Goal: Task Accomplishment & Management: Use online tool/utility

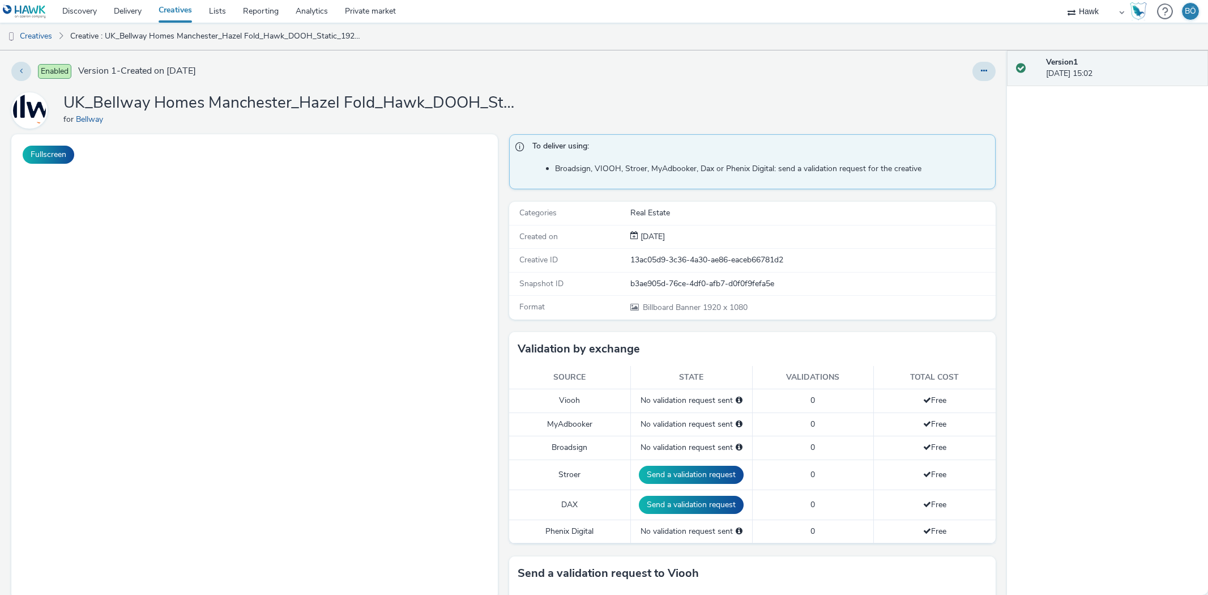
select select "11a7df10-284f-415c-b52a-427acf4c31ae"
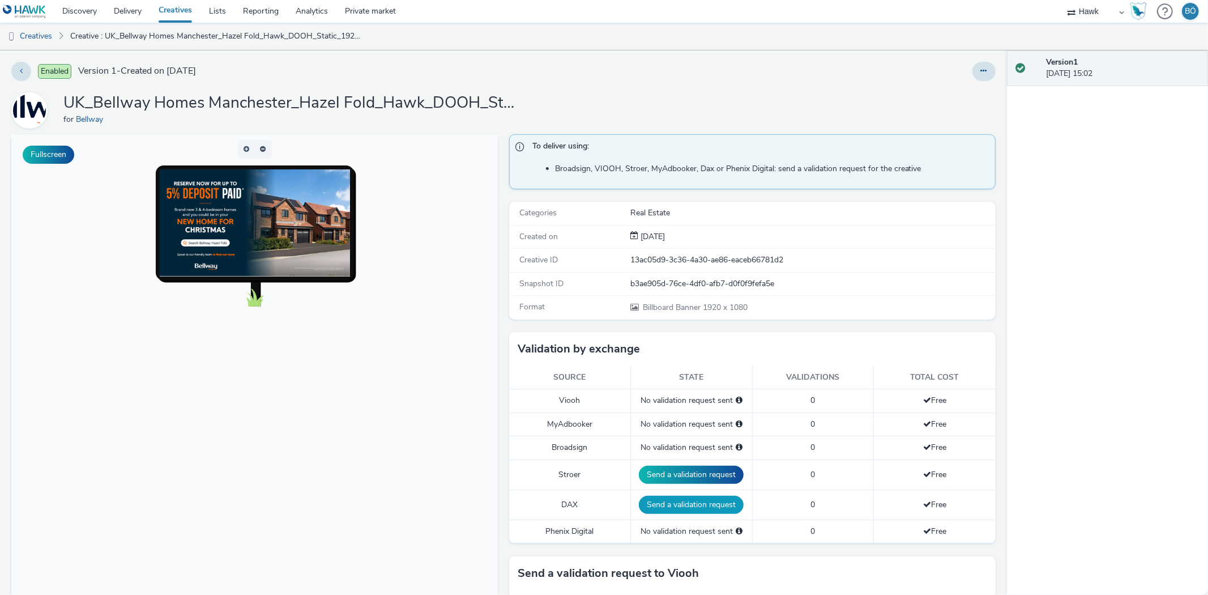
click at [663, 502] on button "Send a validation request" at bounding box center [691, 505] width 105 height 18
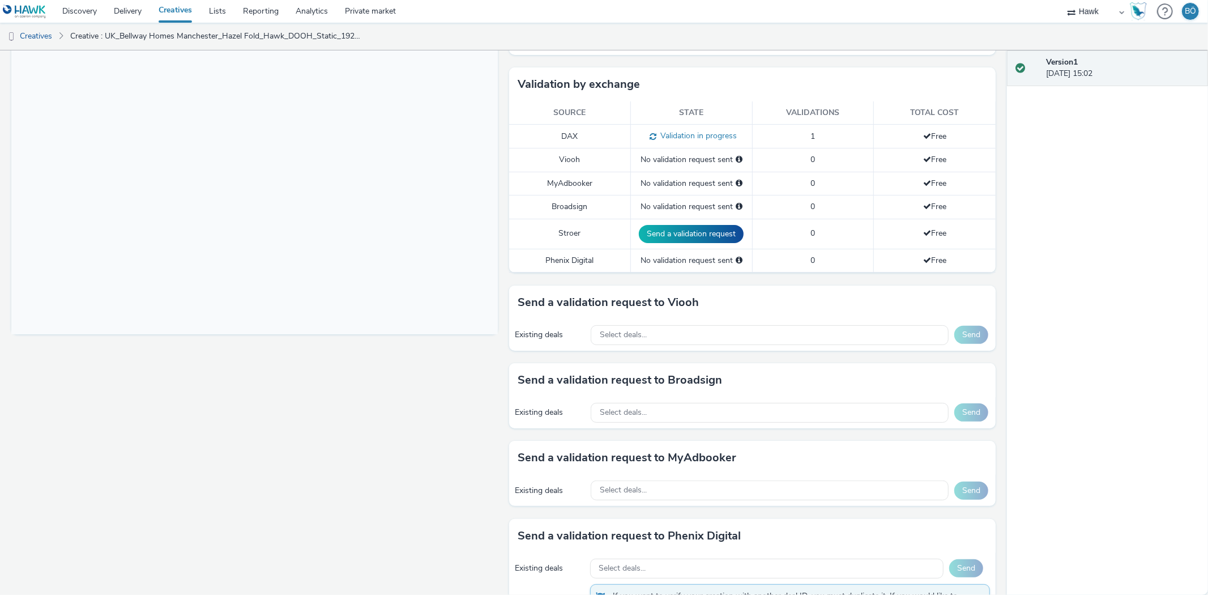
scroll to position [320, 0]
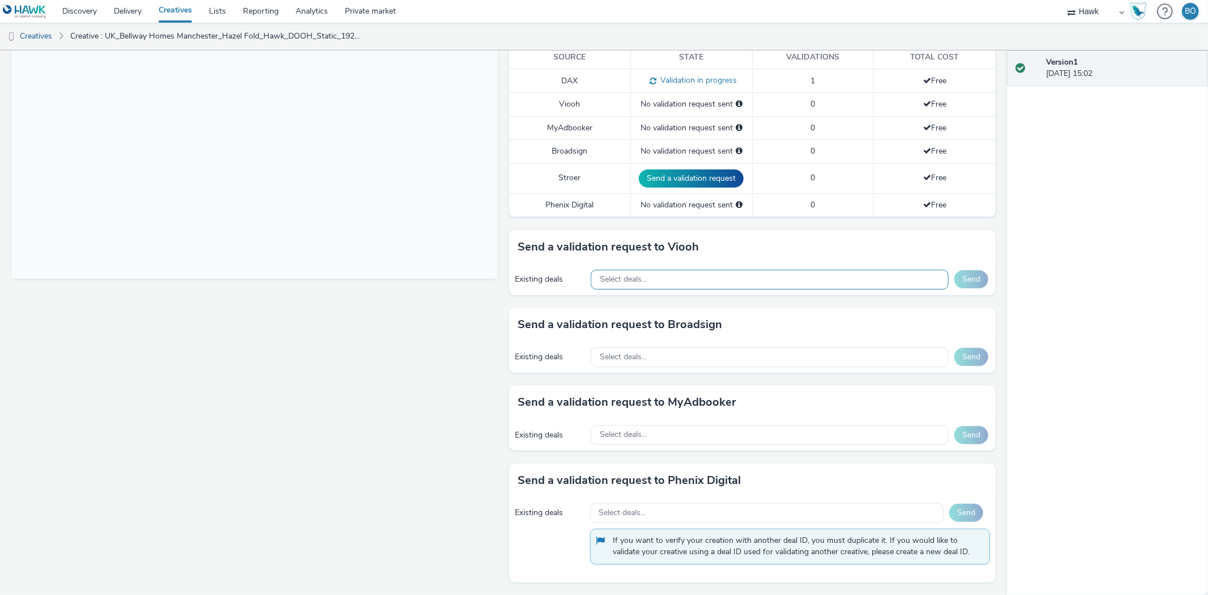
click at [641, 276] on span "Select deals..." at bounding box center [623, 280] width 47 height 10
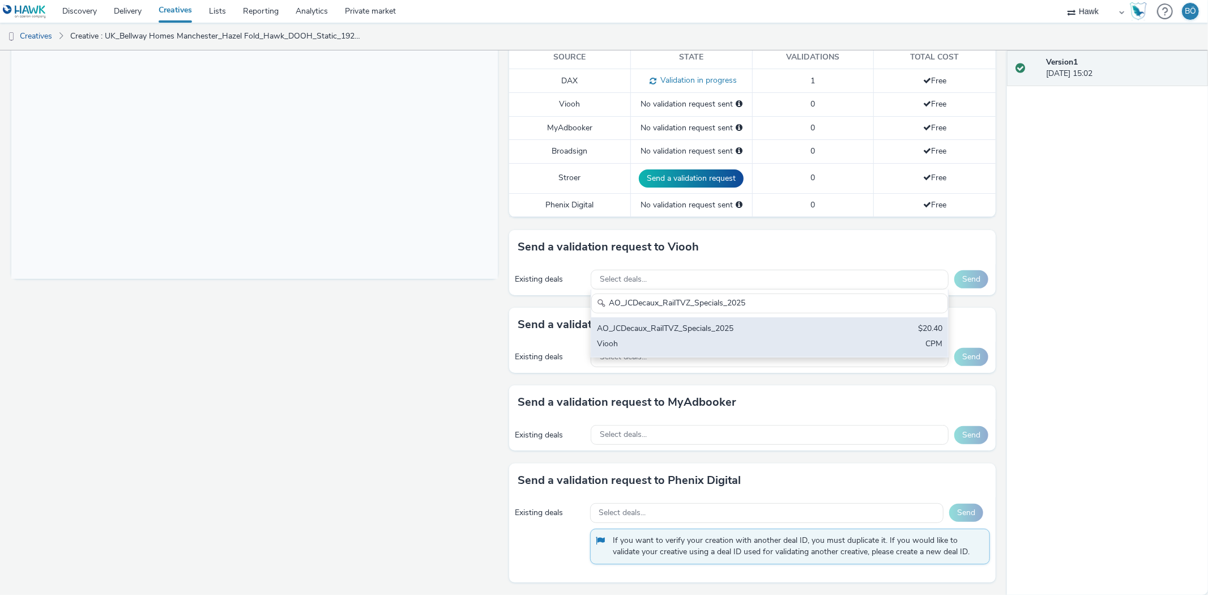
type input "AO_JCDecaux_RailTVZ_Specials_2025"
click at [697, 342] on div "Viooh" at bounding box center [711, 344] width 228 height 13
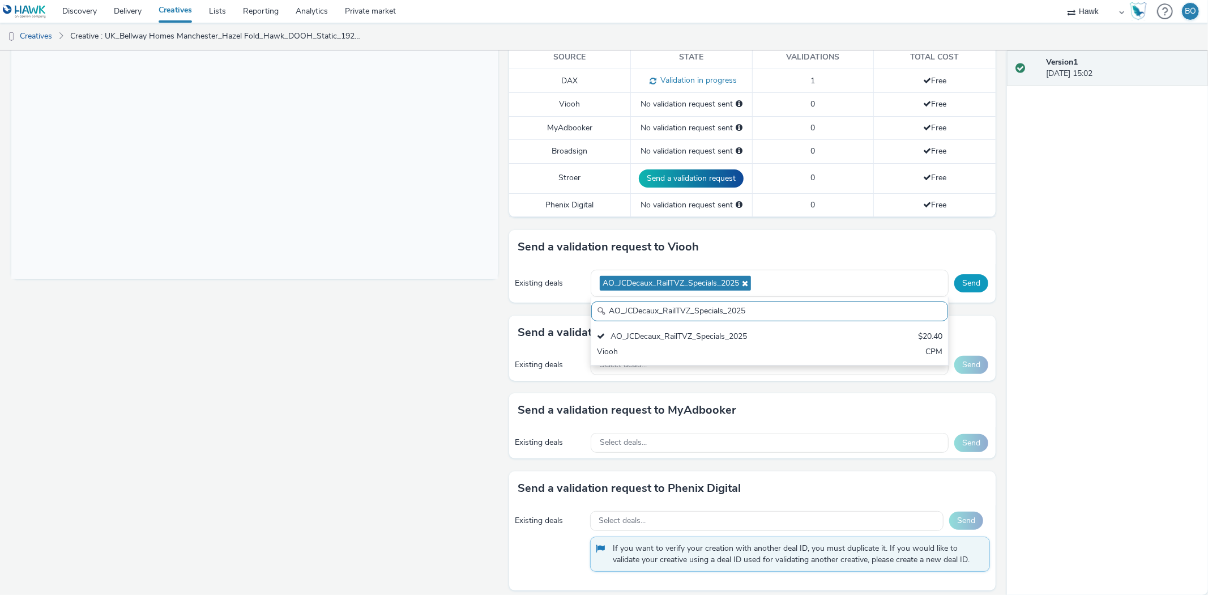
click at [966, 284] on button "Send" at bounding box center [971, 283] width 34 height 18
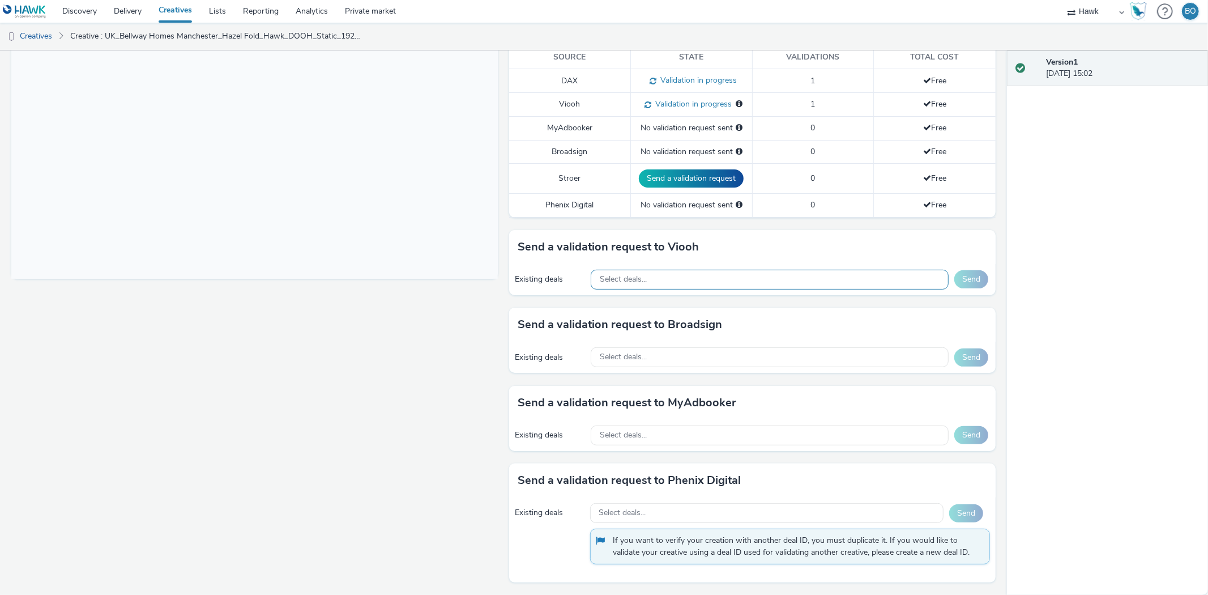
click at [618, 275] on span "Select deals..." at bounding box center [623, 280] width 47 height 10
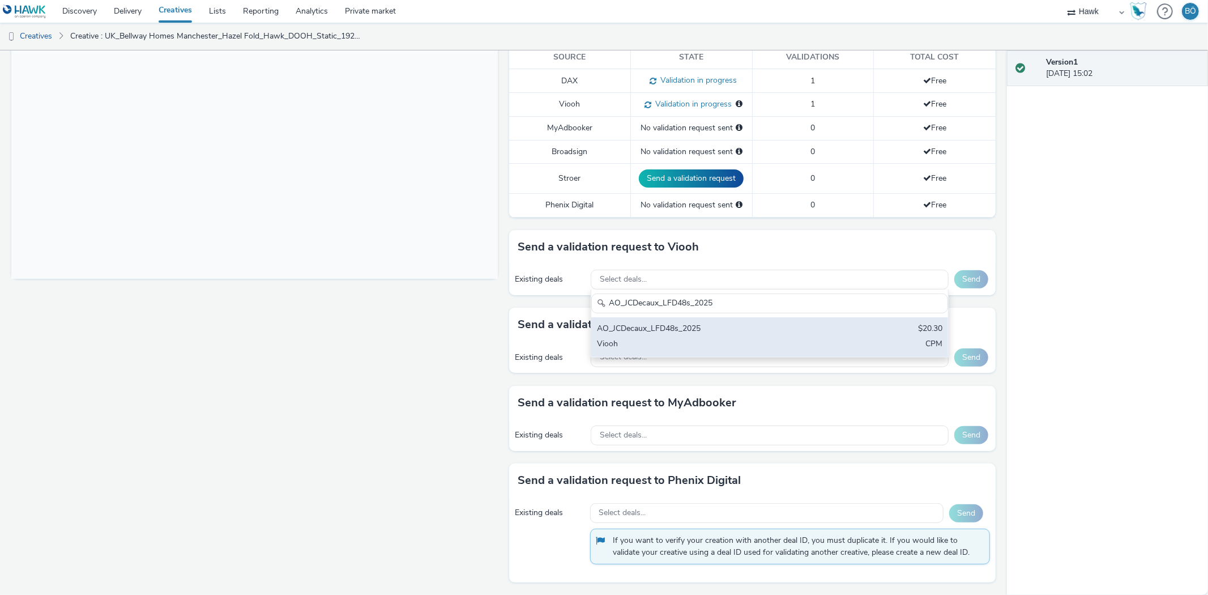
type input "AO_JCDecaux_LFD48s_2025"
click at [645, 346] on div "Viooh" at bounding box center [711, 344] width 228 height 13
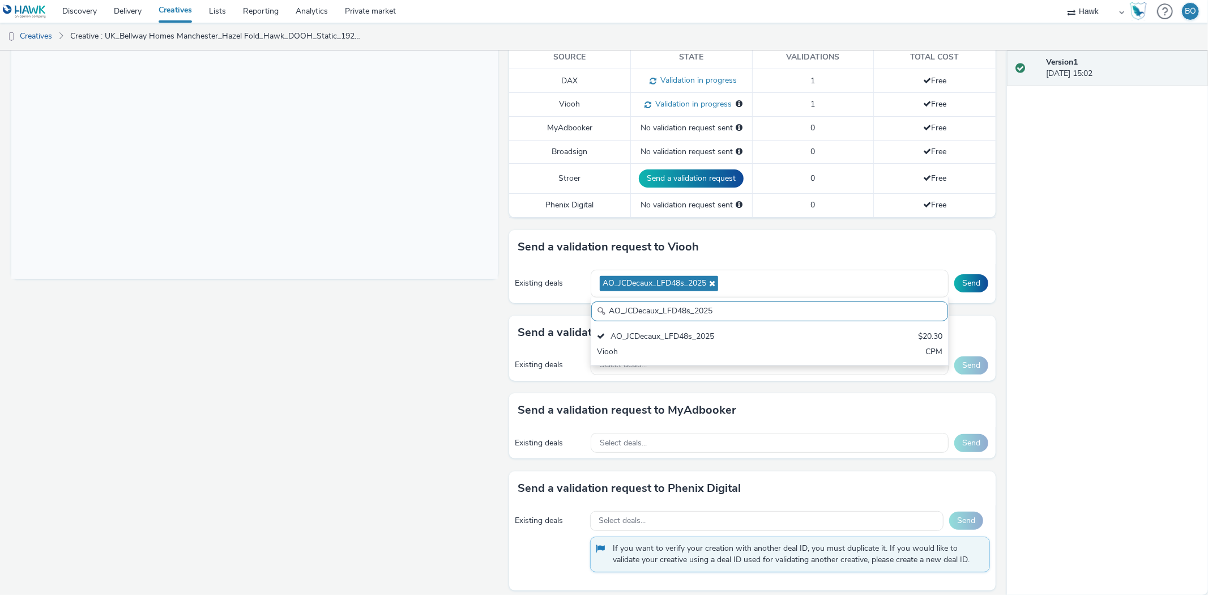
click at [958, 270] on div "Existing deals AO_JCDecaux_LFD48s_2025 AO_JCDecaux_LFD48s_2025 AO_JCDecaux_LFD4…" at bounding box center [752, 283] width 487 height 39
click at [954, 288] on button "Send" at bounding box center [971, 283] width 34 height 18
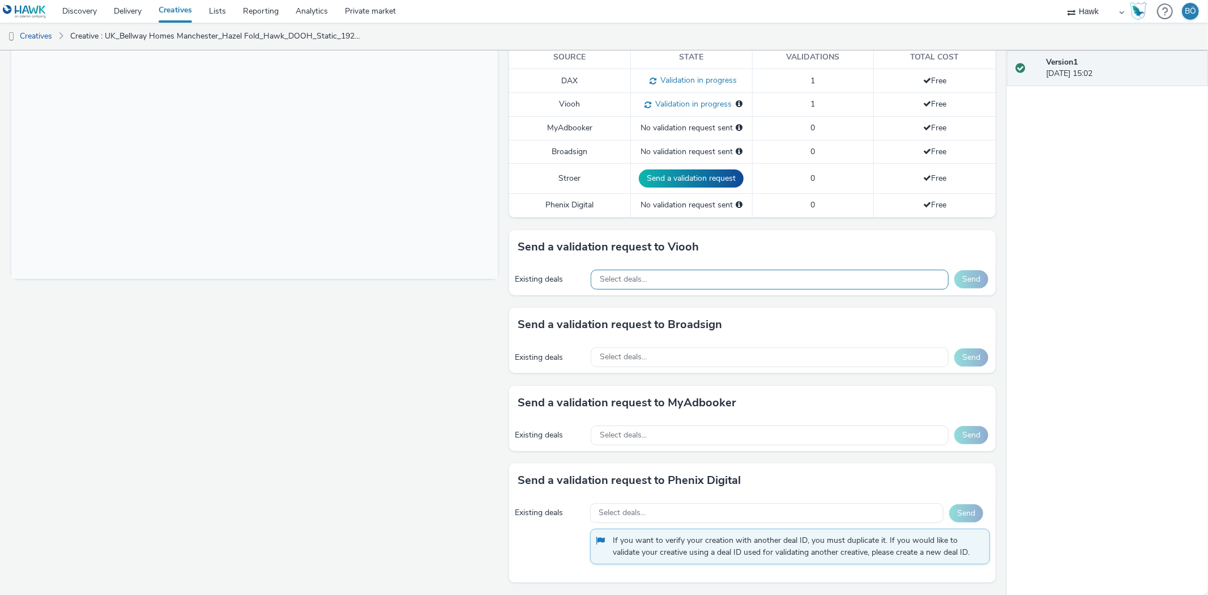
click at [615, 278] on span "Select deals..." at bounding box center [623, 280] width 47 height 10
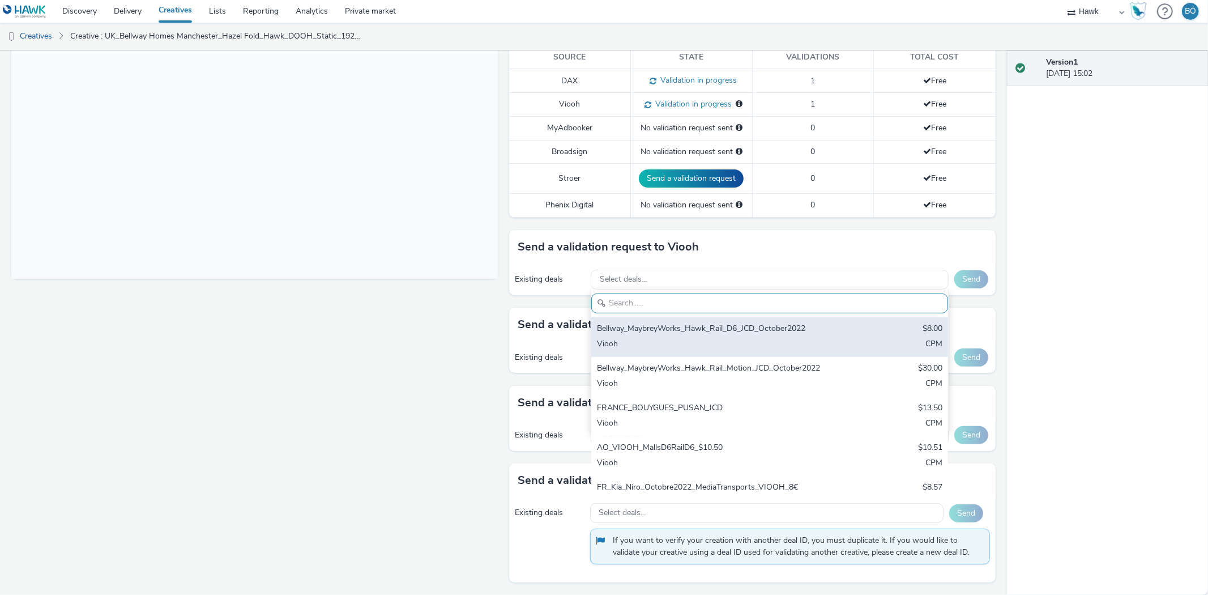
paste input "AO_JCDecaux_RailMallD6s_2025"
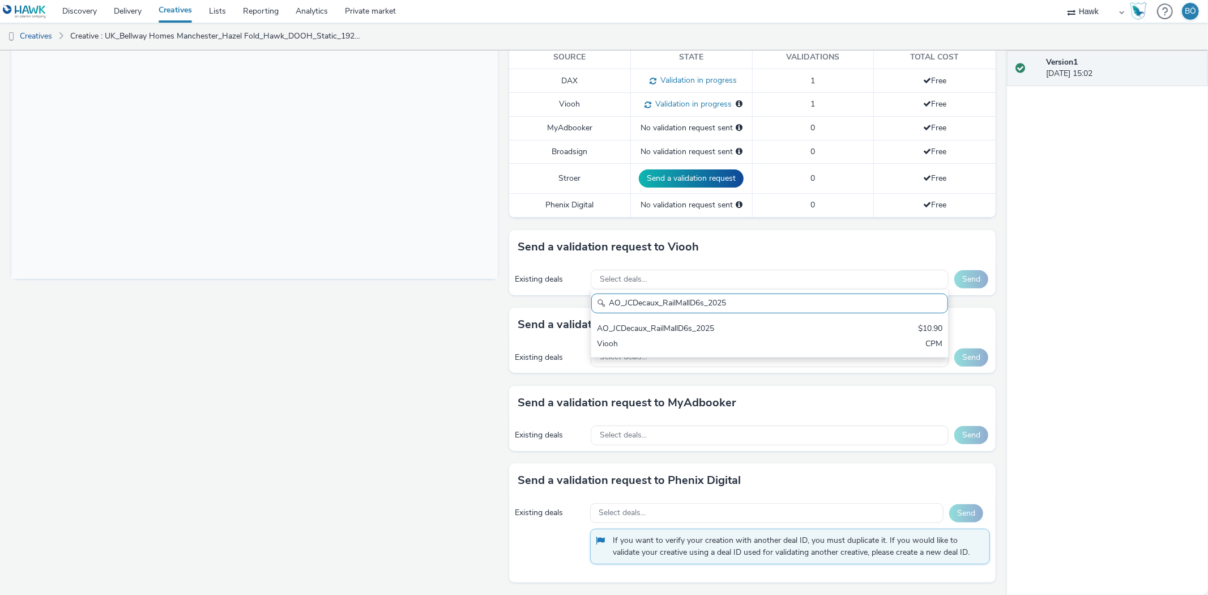
type input "AO_JCDecaux_RailMallD6s_2025"
click at [659, 341] on div "Viooh" at bounding box center [711, 344] width 228 height 13
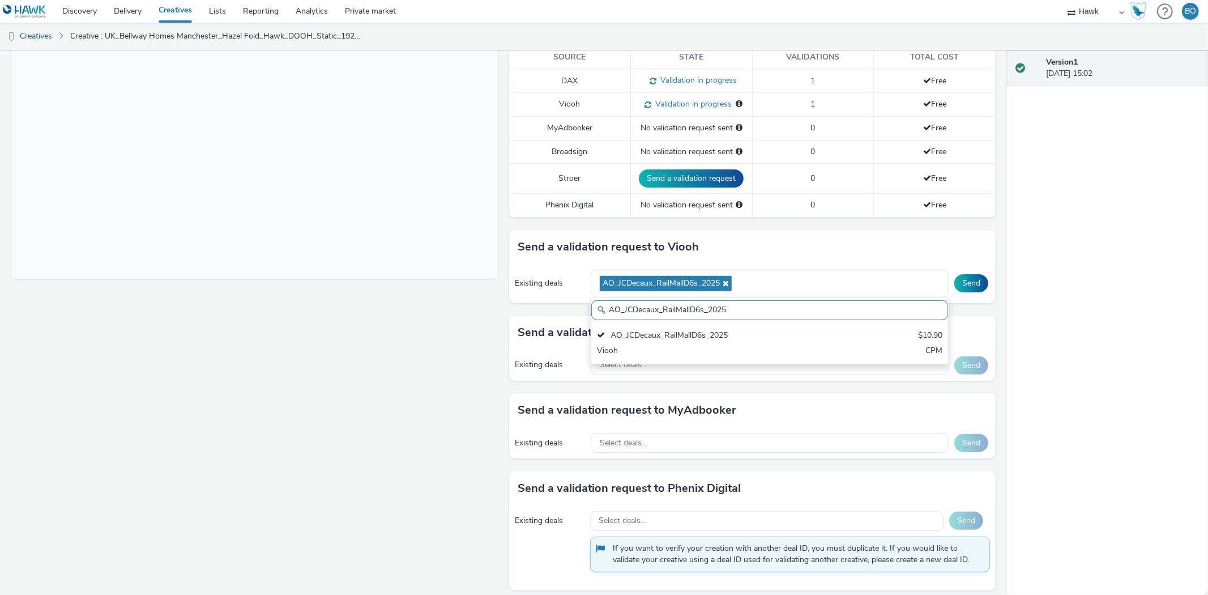
drag, startPoint x: 969, startPoint y: 283, endPoint x: 965, endPoint y: 301, distance: 18.4
click at [967, 280] on button "Send" at bounding box center [971, 283] width 34 height 18
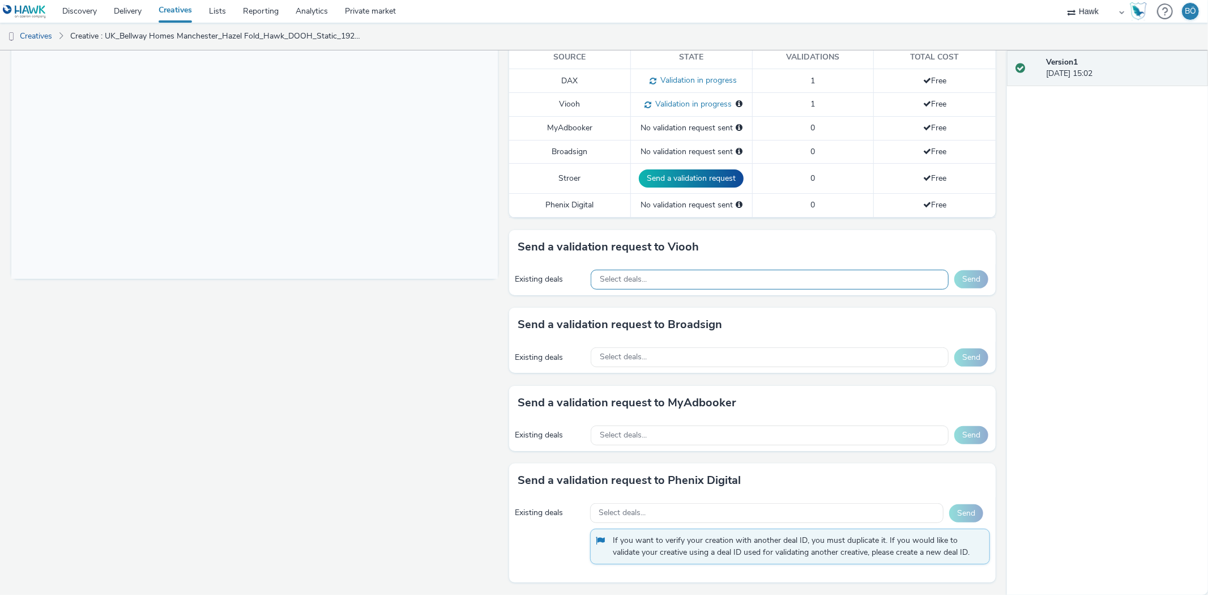
click at [666, 270] on div "Select deals..." at bounding box center [770, 280] width 358 height 20
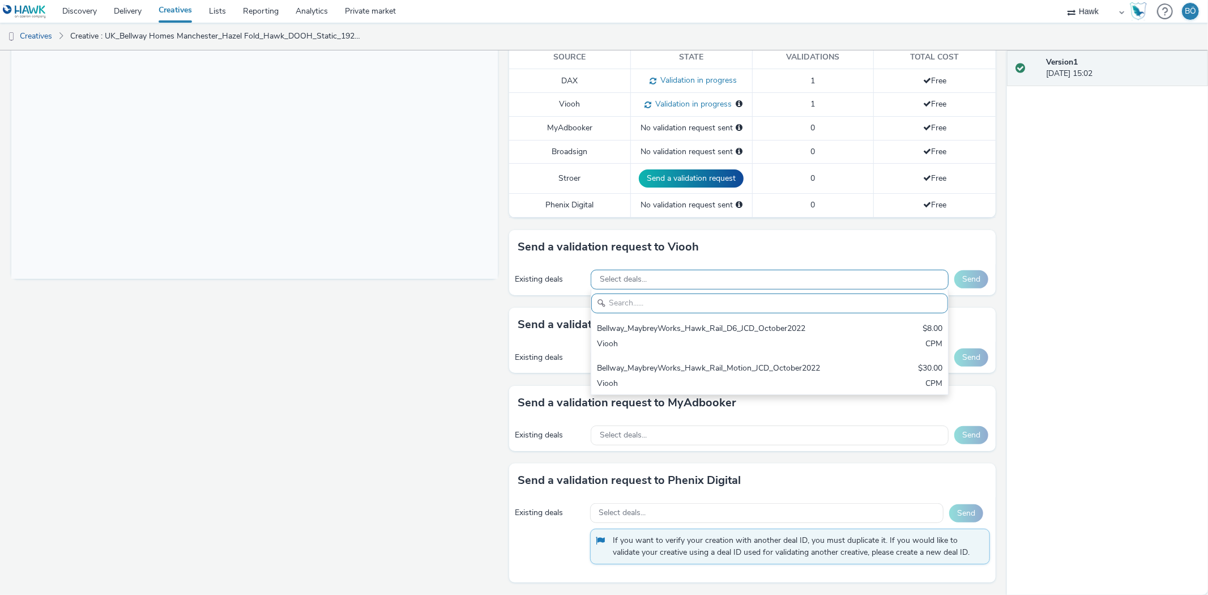
click at [660, 281] on div "Select deals..." at bounding box center [770, 280] width 358 height 20
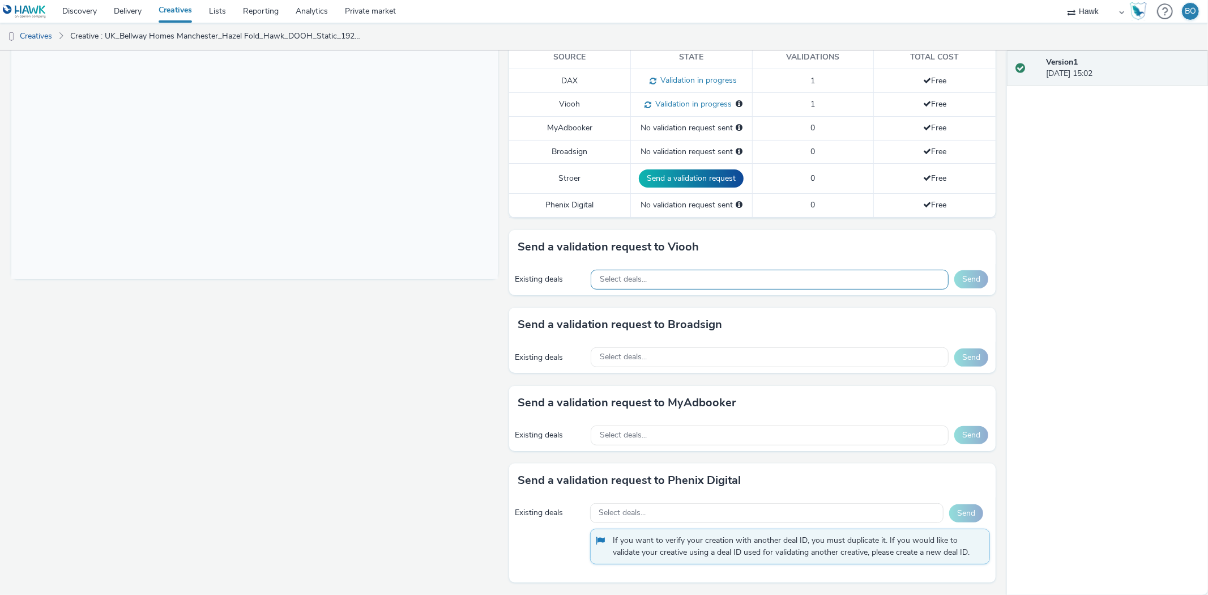
click at [710, 275] on div "Select deals..." at bounding box center [770, 280] width 358 height 20
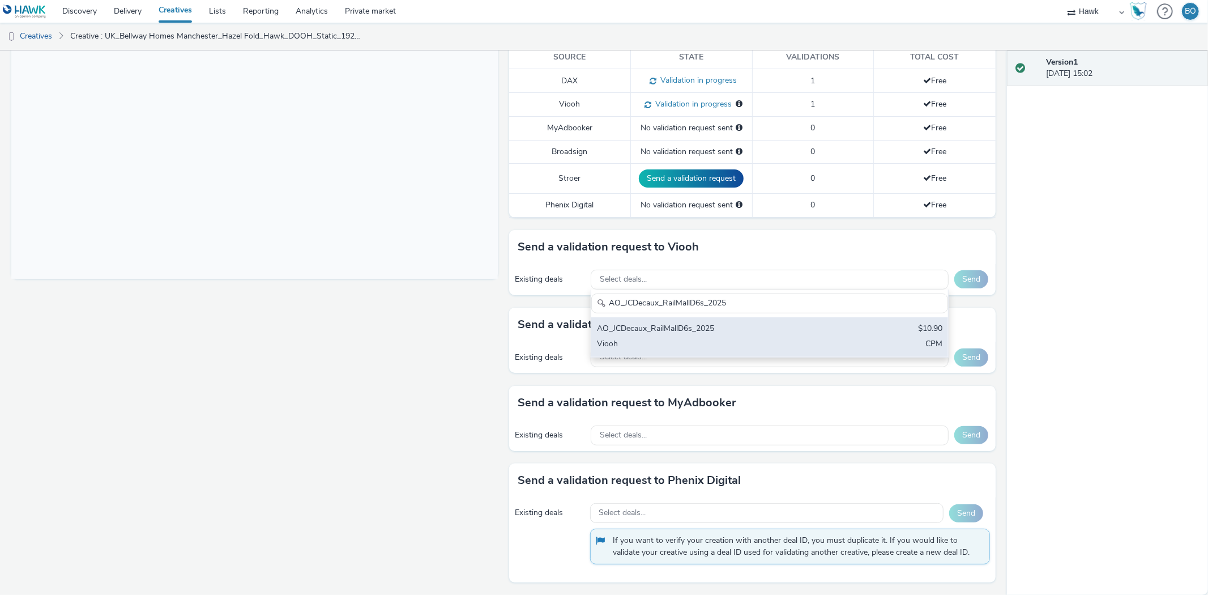
type input "AO_JCDecaux_RailMallD6s_2025"
click at [732, 326] on div "AO_JCDecaux_RailMallD6s_2025" at bounding box center [711, 329] width 228 height 13
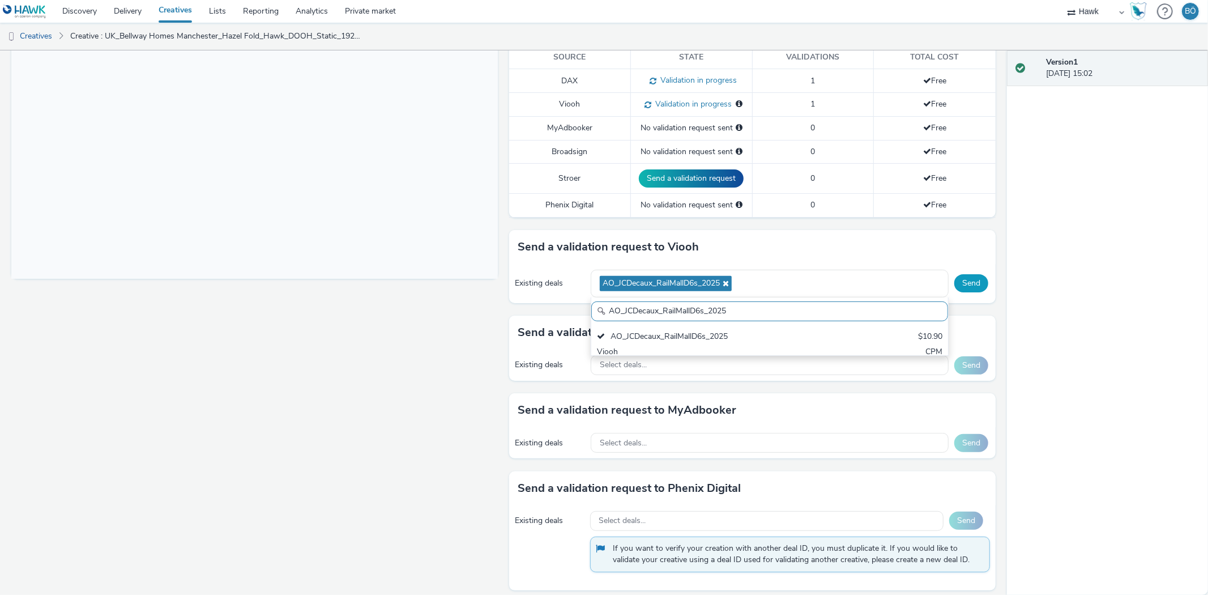
click at [972, 280] on button "Send" at bounding box center [971, 283] width 34 height 18
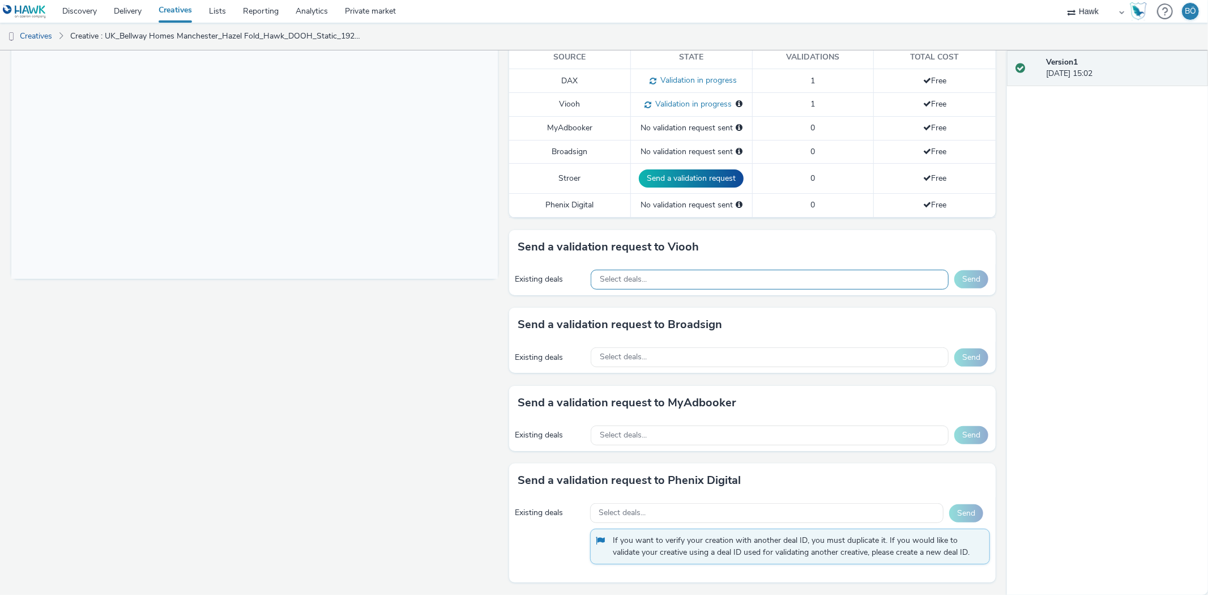
click at [646, 283] on div "Select deals..." at bounding box center [770, 280] width 358 height 20
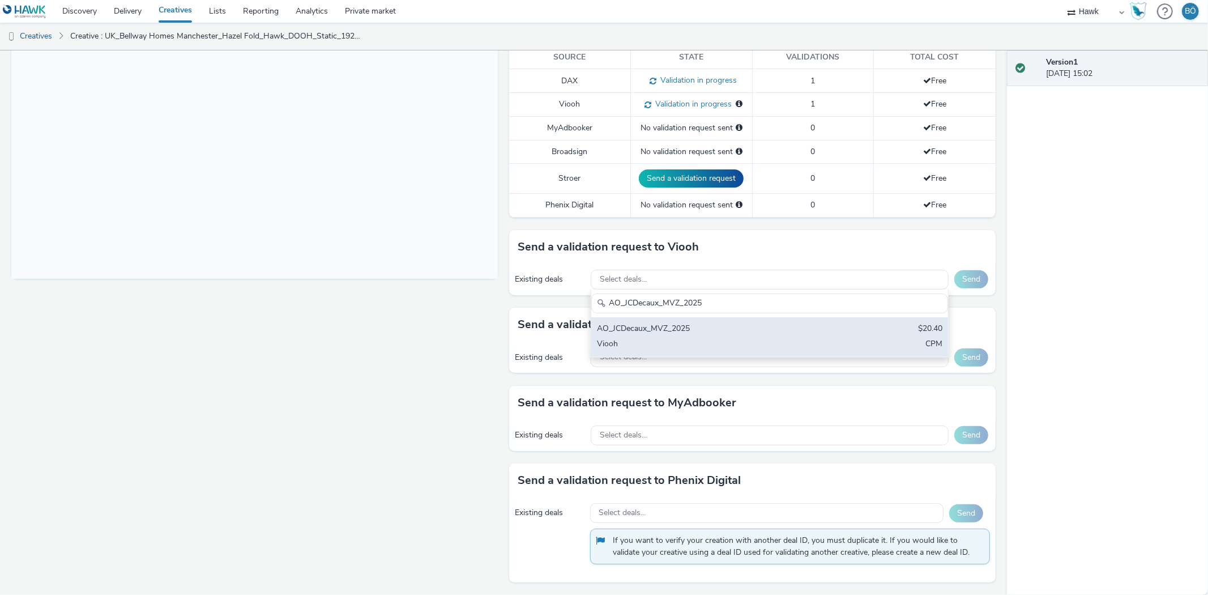
type input "AO_JCDecaux_MVZ_2025"
click at [669, 344] on div "Viooh" at bounding box center [711, 344] width 228 height 13
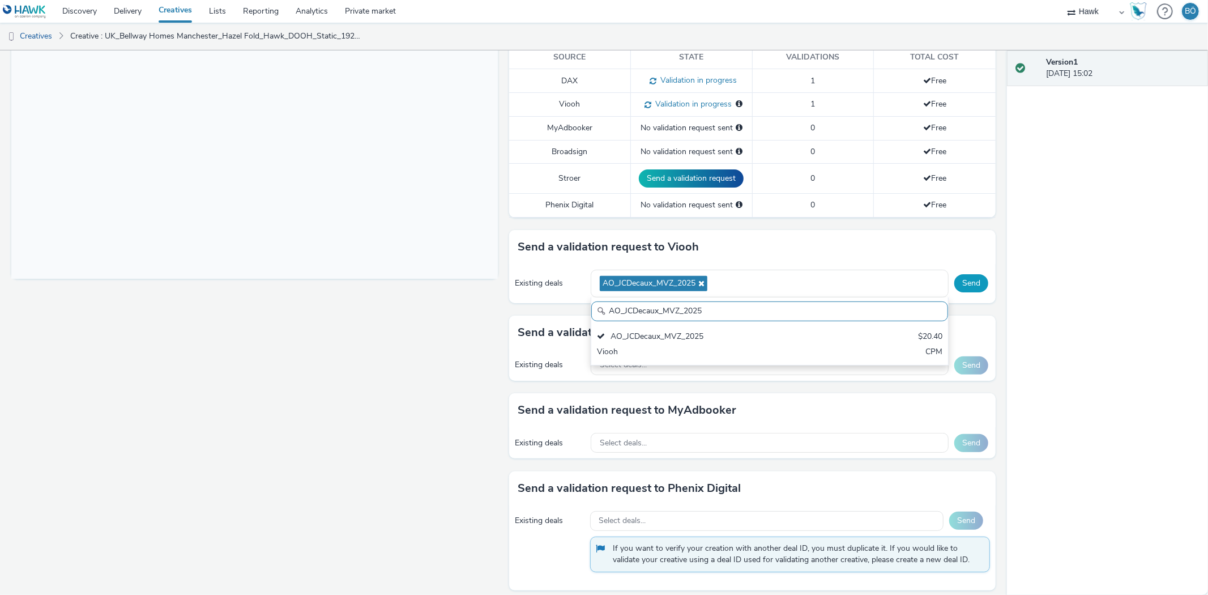
click at [966, 282] on button "Send" at bounding box center [971, 283] width 34 height 18
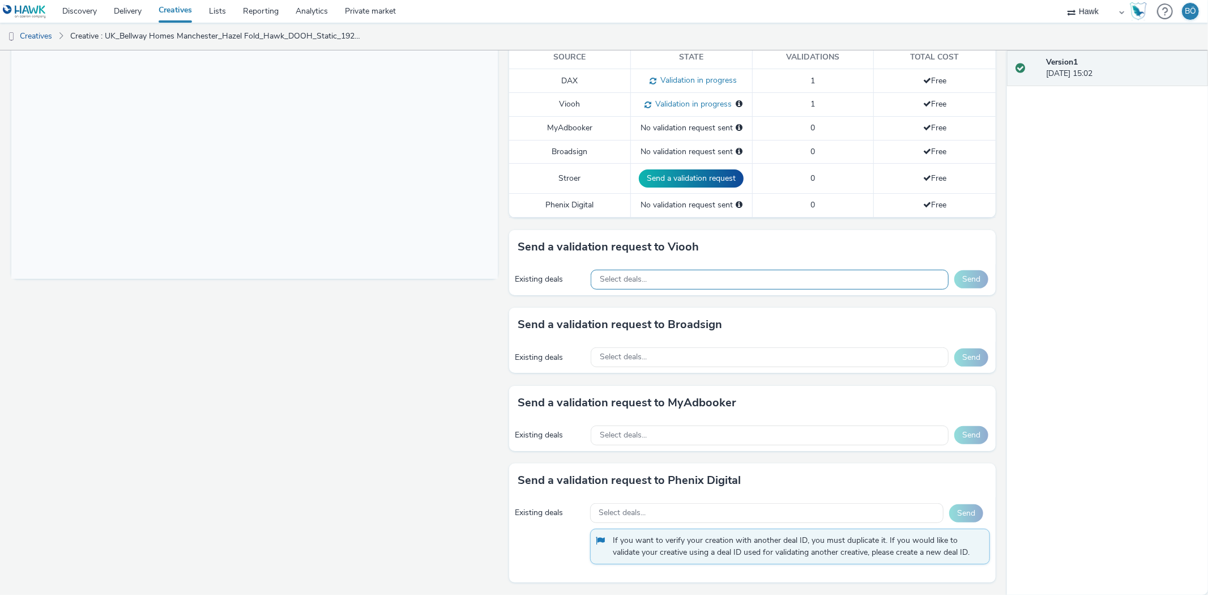
click at [624, 280] on span "Select deals..." at bounding box center [623, 280] width 47 height 10
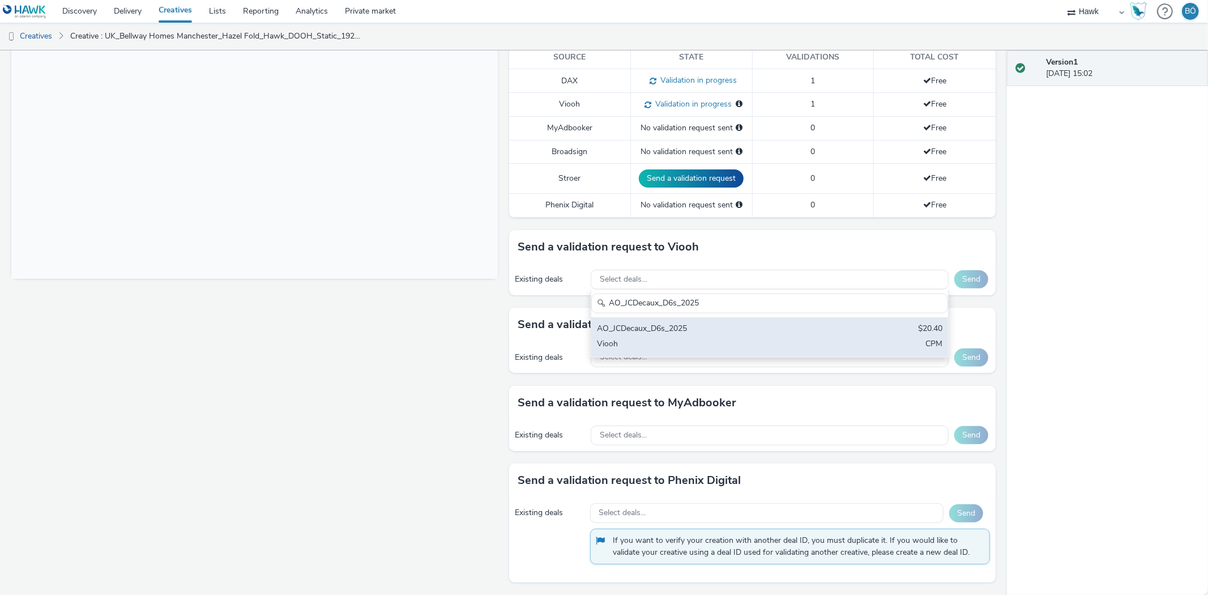
type input "AO_JCDecaux_D6s_2025"
drag, startPoint x: 680, startPoint y: 343, endPoint x: 755, endPoint y: 330, distance: 76.0
click at [680, 343] on div "Viooh" at bounding box center [711, 344] width 228 height 13
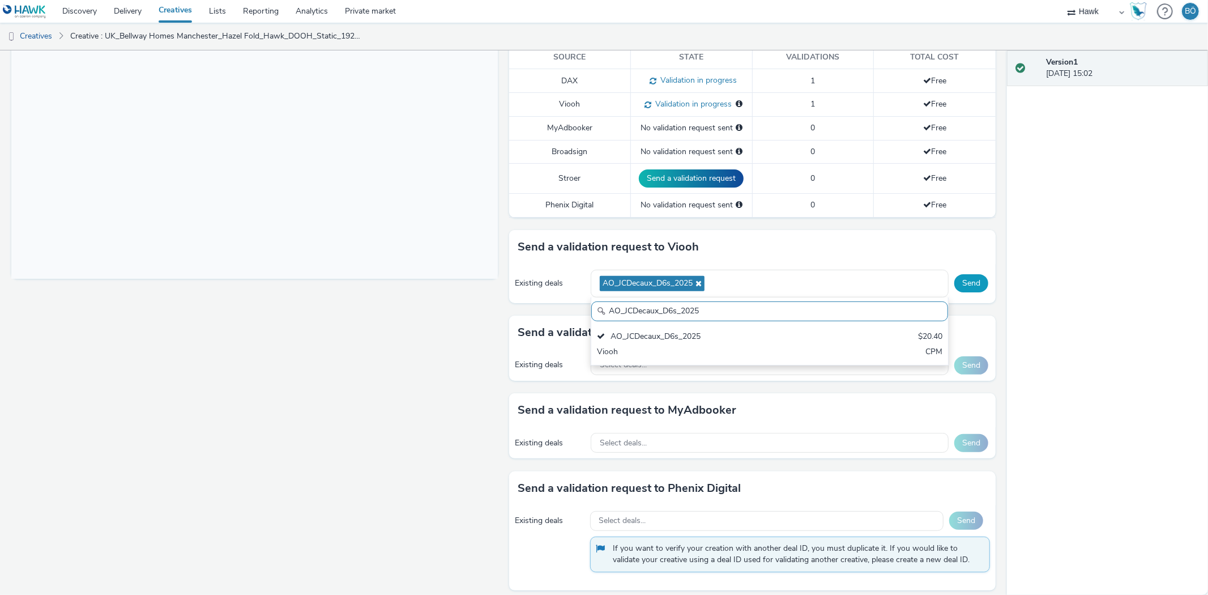
click at [954, 280] on button "Send" at bounding box center [971, 283] width 34 height 18
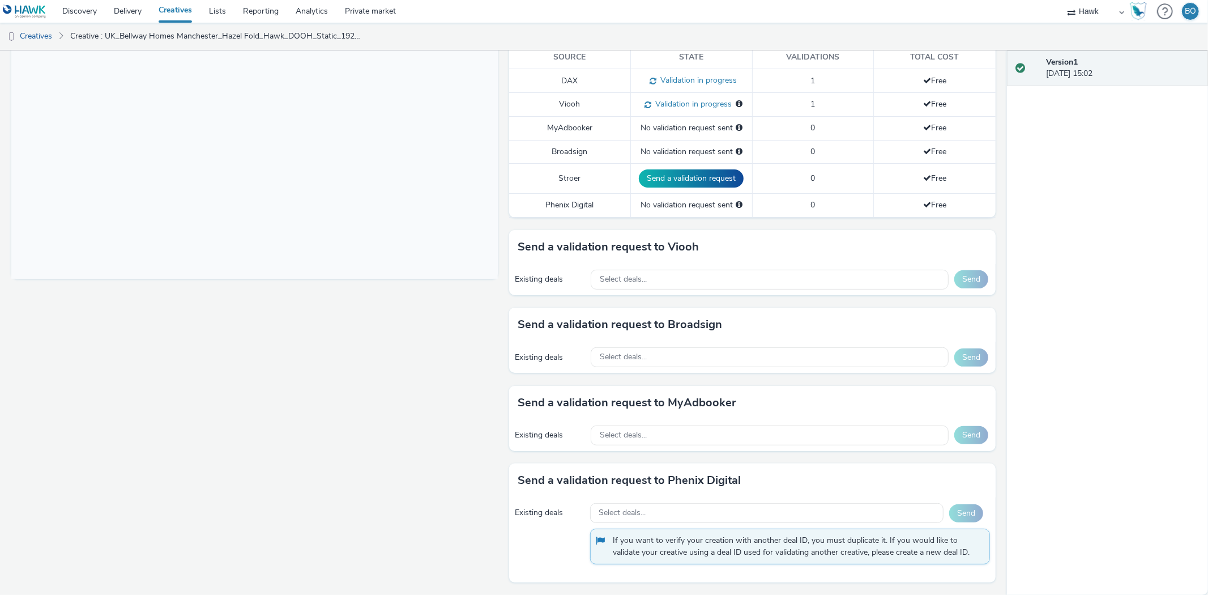
drag, startPoint x: 622, startPoint y: 364, endPoint x: 632, endPoint y: 376, distance: 14.9
click at [623, 364] on div "Select deals..." at bounding box center [770, 357] width 358 height 20
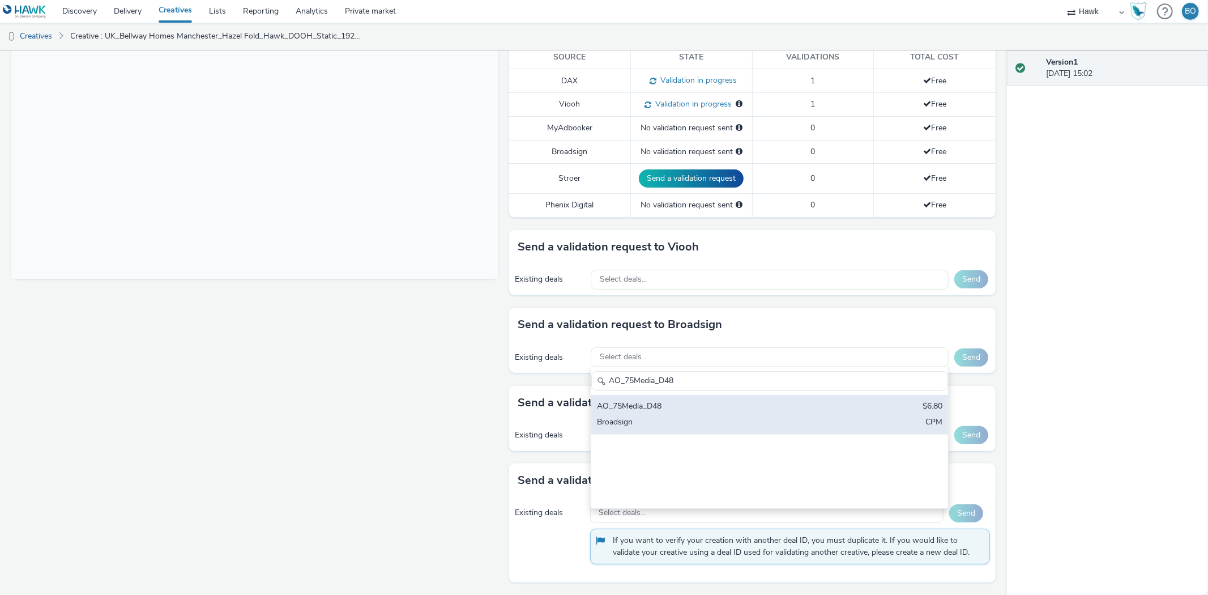
type input "AO_75Media_D48"
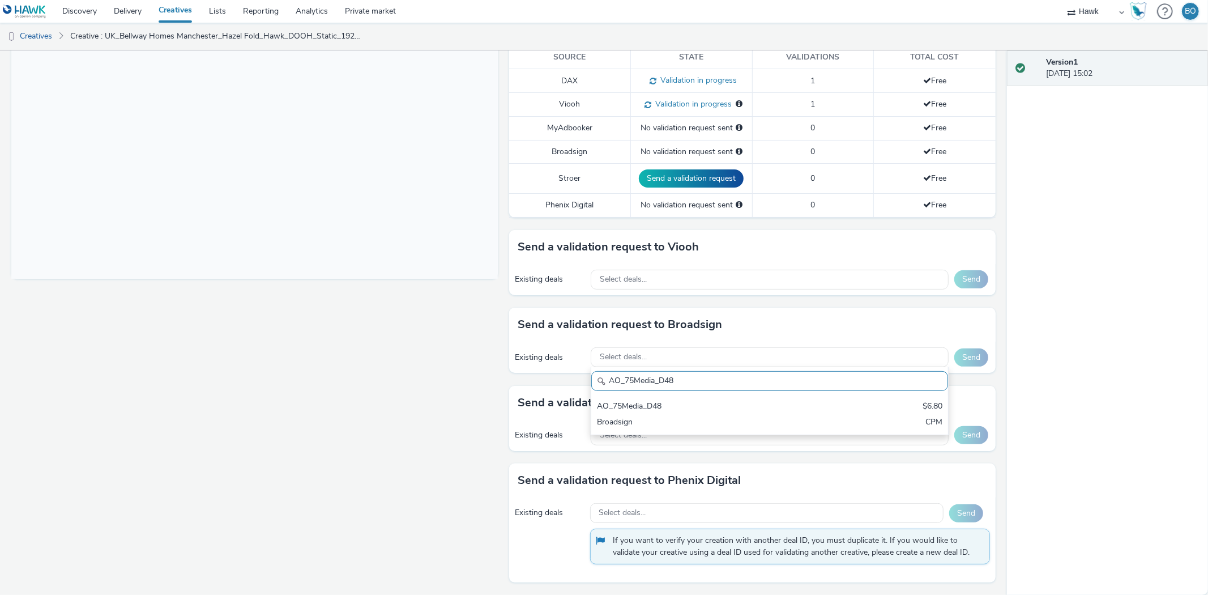
drag, startPoint x: 663, startPoint y: 415, endPoint x: 752, endPoint y: 402, distance: 90.4
click at [661, 413] on div "AO_75Media_D48 $6.80 Broadsign CPM" at bounding box center [769, 415] width 357 height 40
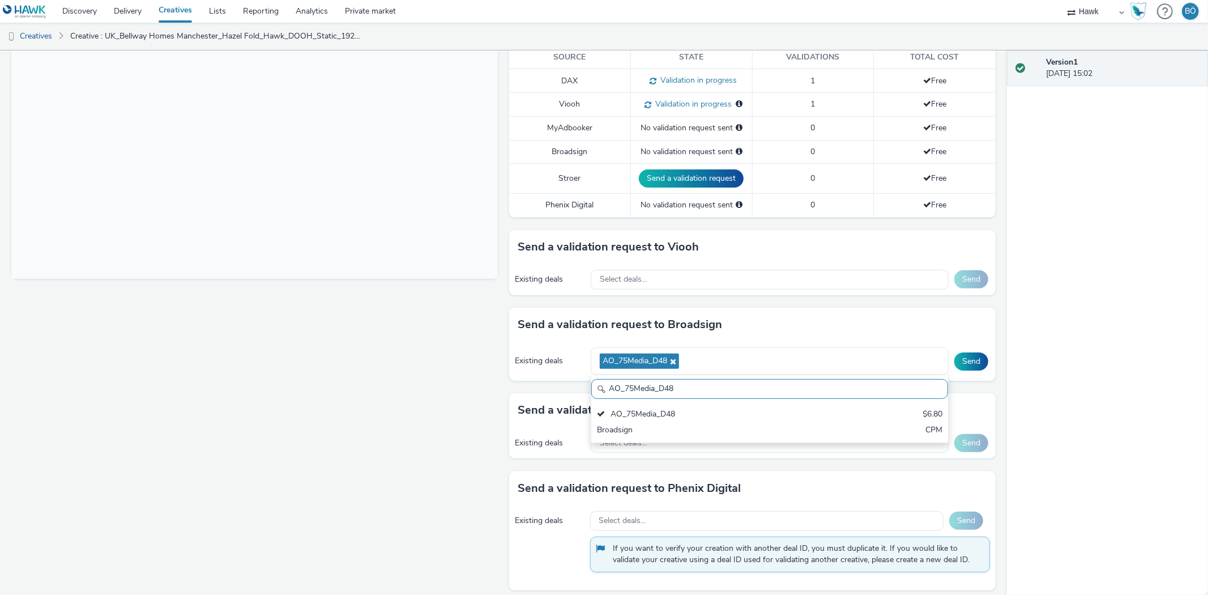
click at [958, 371] on div "Existing deals AO_75Media_D48 AO_75Media_D48 AO_75Media_D48 $6.80 Broadsign CPM…" at bounding box center [752, 361] width 487 height 39
click at [958, 361] on button "Send" at bounding box center [971, 361] width 34 height 18
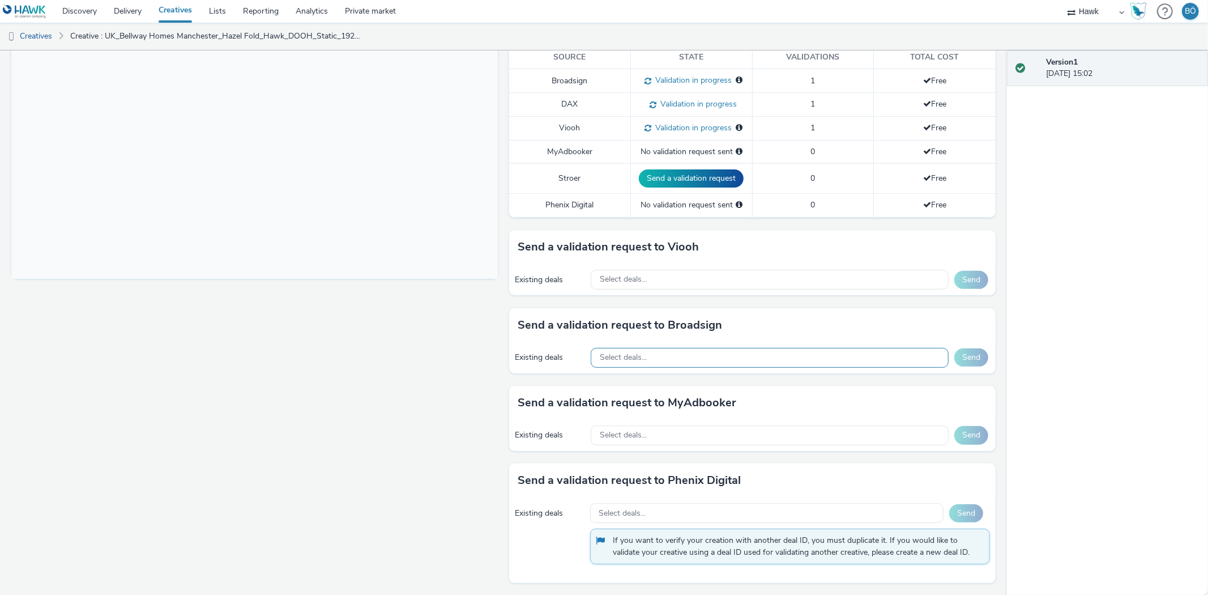
click at [647, 355] on div "Select deals..." at bounding box center [770, 358] width 358 height 20
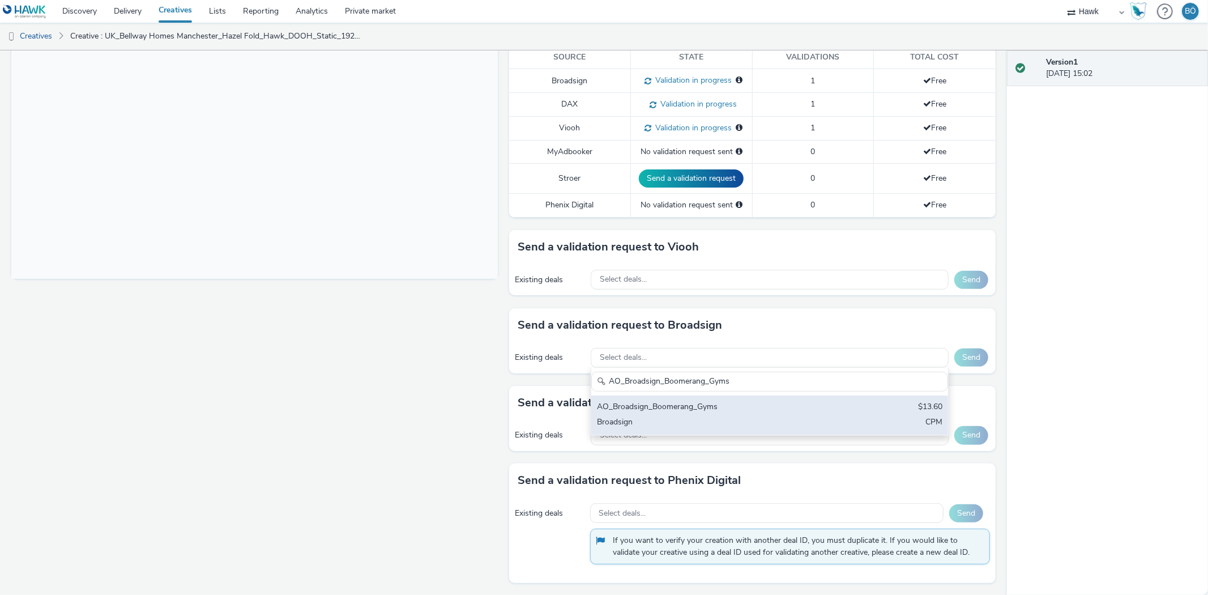
type input "AO_Broadsign_Boomerang_Gyms"
click at [667, 399] on div "AO_Broadsign_Boomerang_Gyms $13.60 Broadsign CPM" at bounding box center [769, 415] width 357 height 40
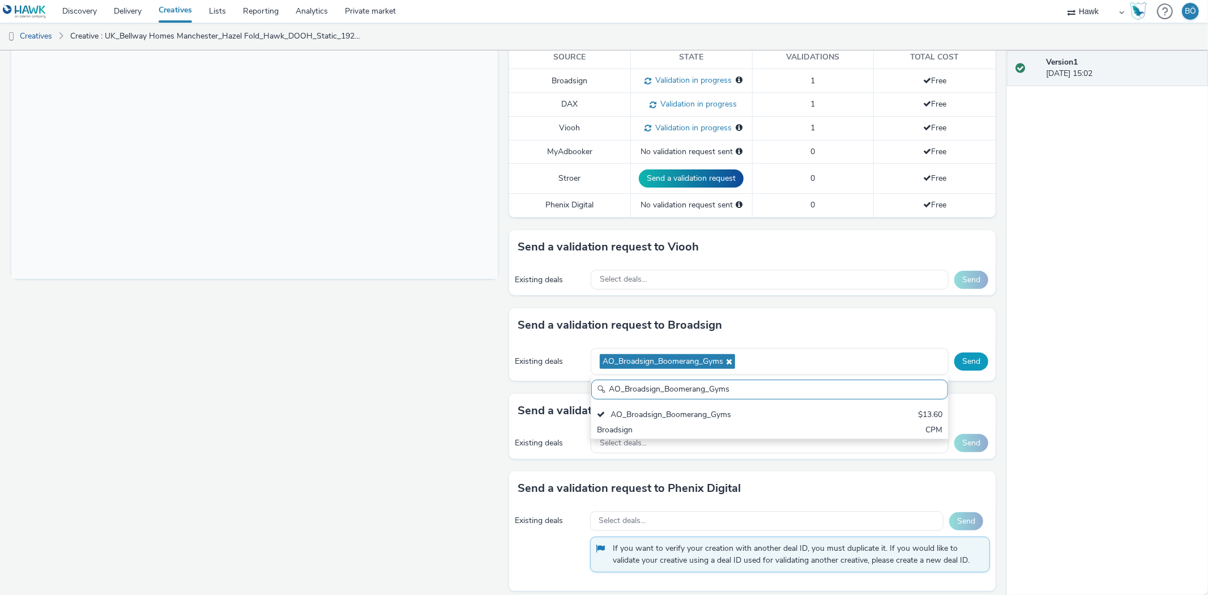
click at [954, 358] on button "Send" at bounding box center [971, 361] width 34 height 18
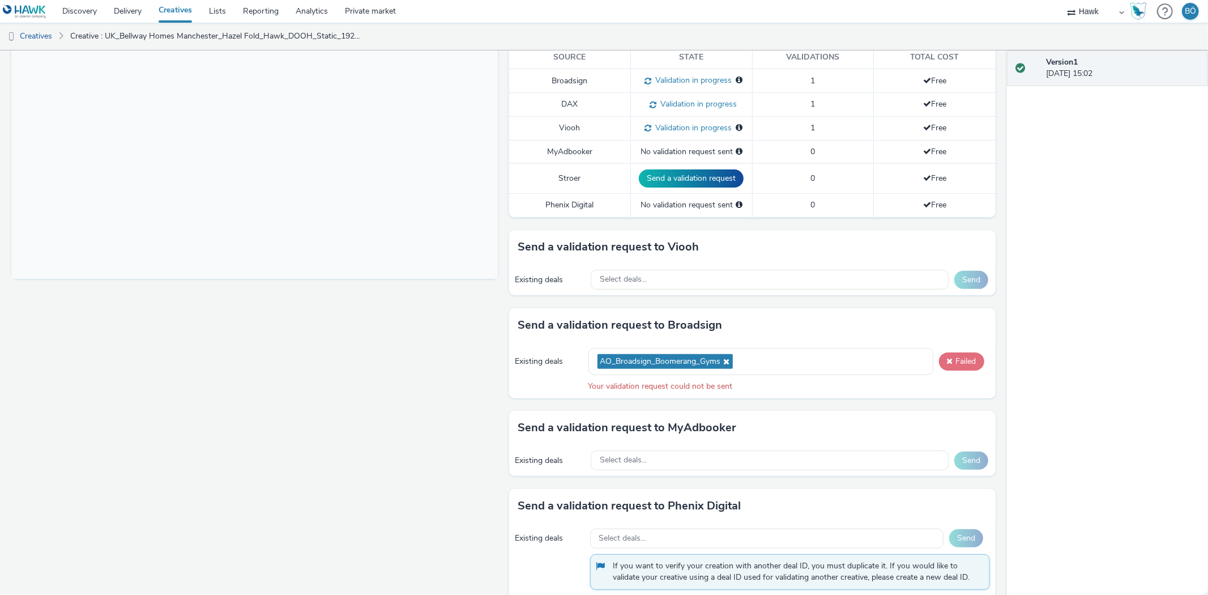
click at [956, 357] on button "Failed" at bounding box center [961, 361] width 45 height 18
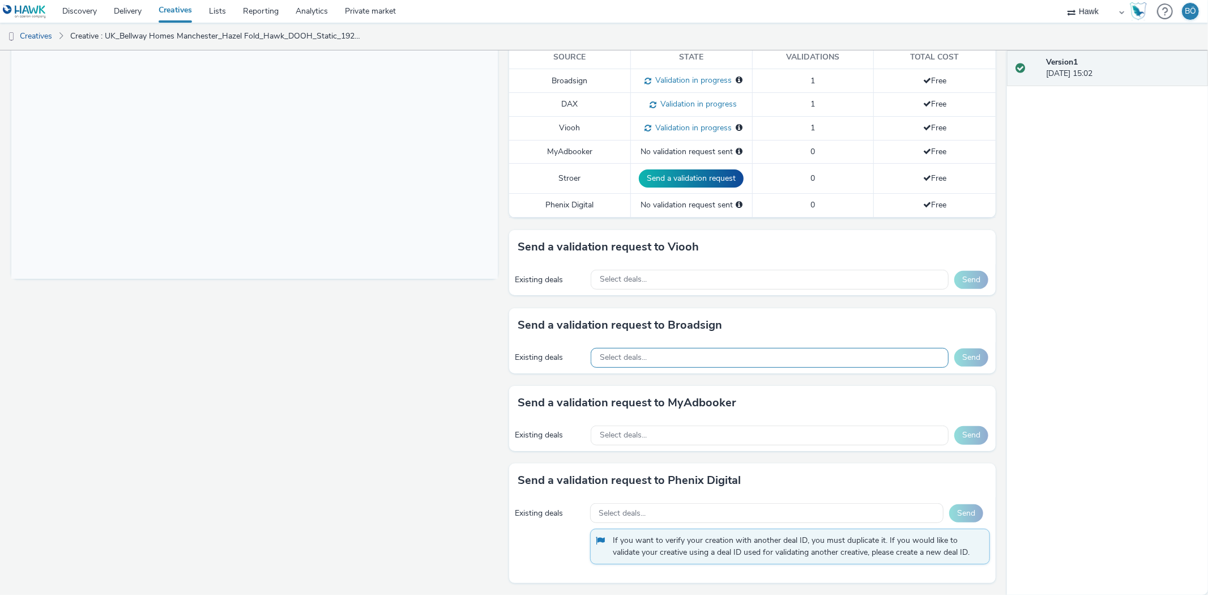
click at [627, 348] on div "Select deals..." at bounding box center [770, 358] width 358 height 20
paste input "Broadsign_Atmosphere_Multimarket"
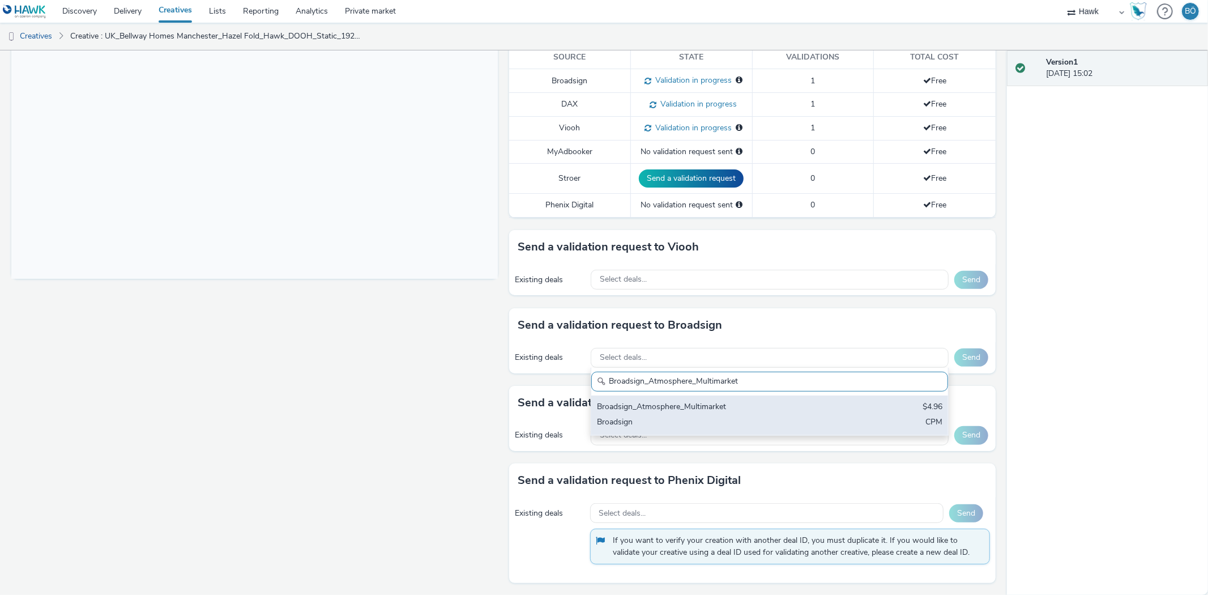
scroll to position [0, 0]
type input "Broadsign_Atmosphere_Multimarket"
click at [660, 414] on div "Broadsign_Atmosphere_Multimarket $4.96 Broadsign CPM" at bounding box center [769, 415] width 357 height 40
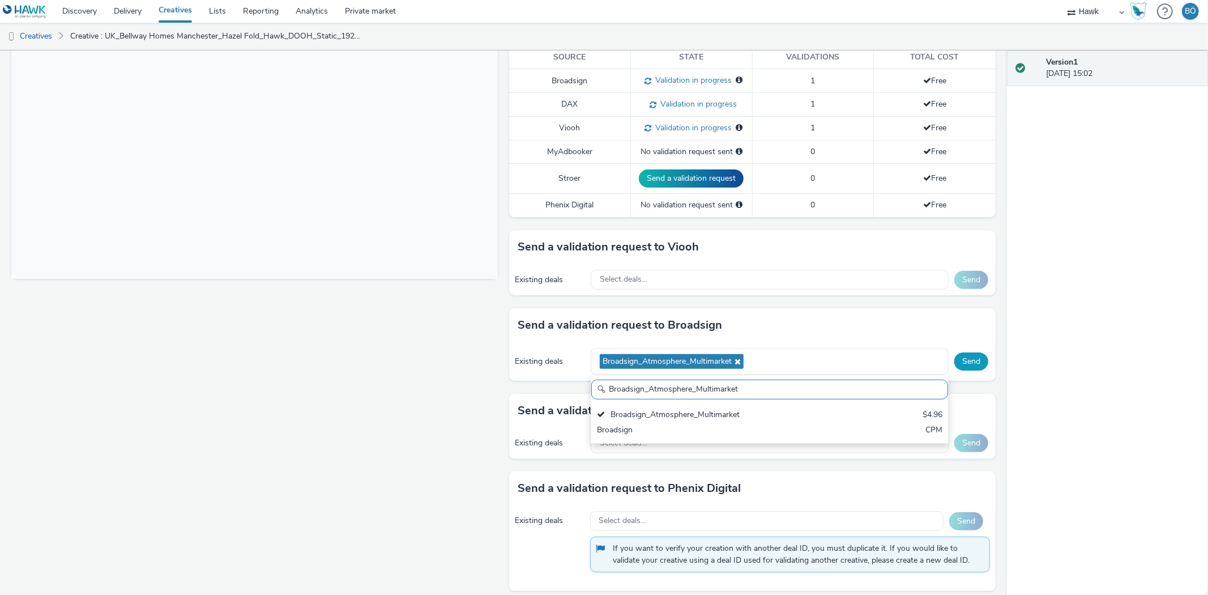
click at [954, 358] on button "Send" at bounding box center [971, 361] width 34 height 18
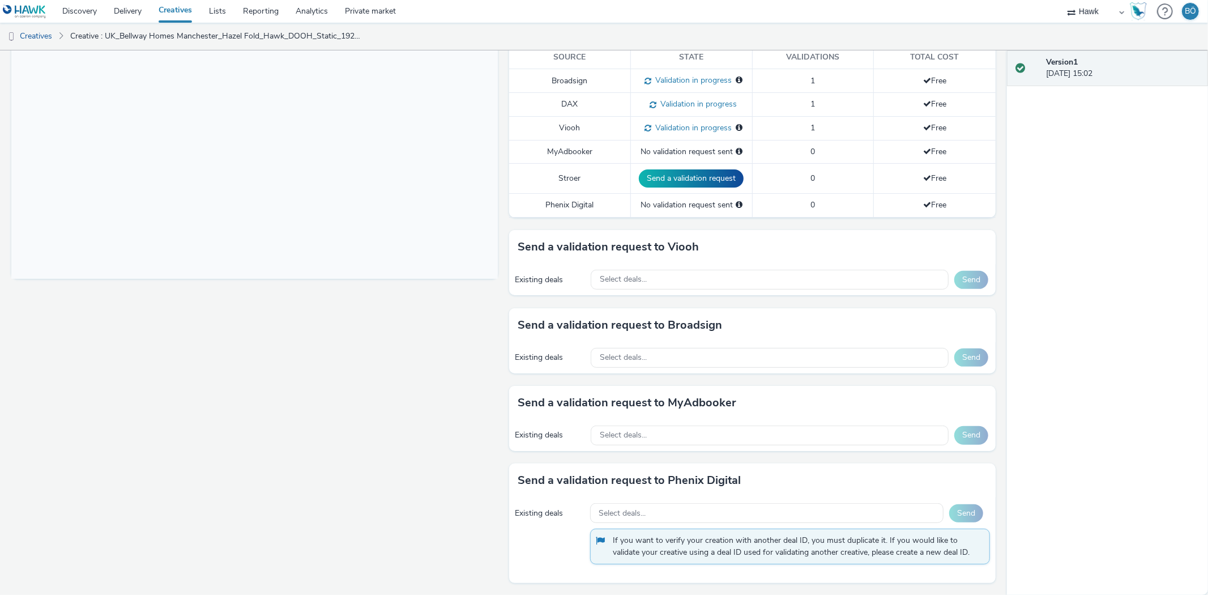
click at [674, 347] on div "Existing deals Select deals... Send" at bounding box center [752, 357] width 487 height 31
click at [664, 366] on div "Select deals..." at bounding box center [770, 358] width 358 height 20
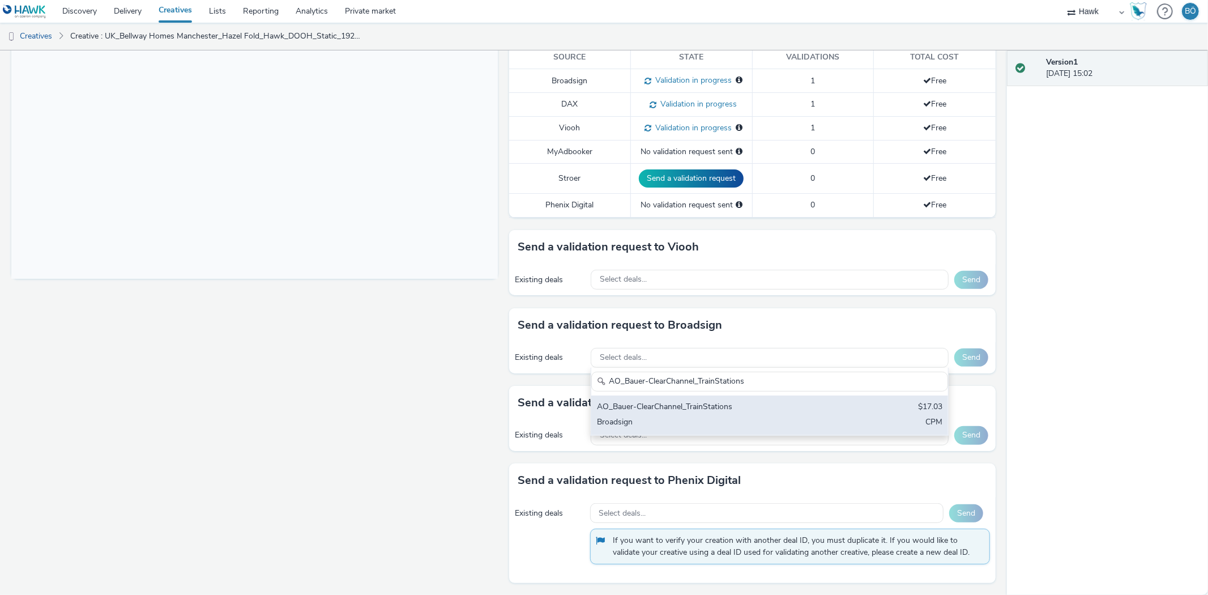
type input "AO_Bauer-ClearChannel_TrainStations"
click at [689, 409] on div "AO_Bauer-ClearChannel_TrainStations" at bounding box center [711, 407] width 228 height 13
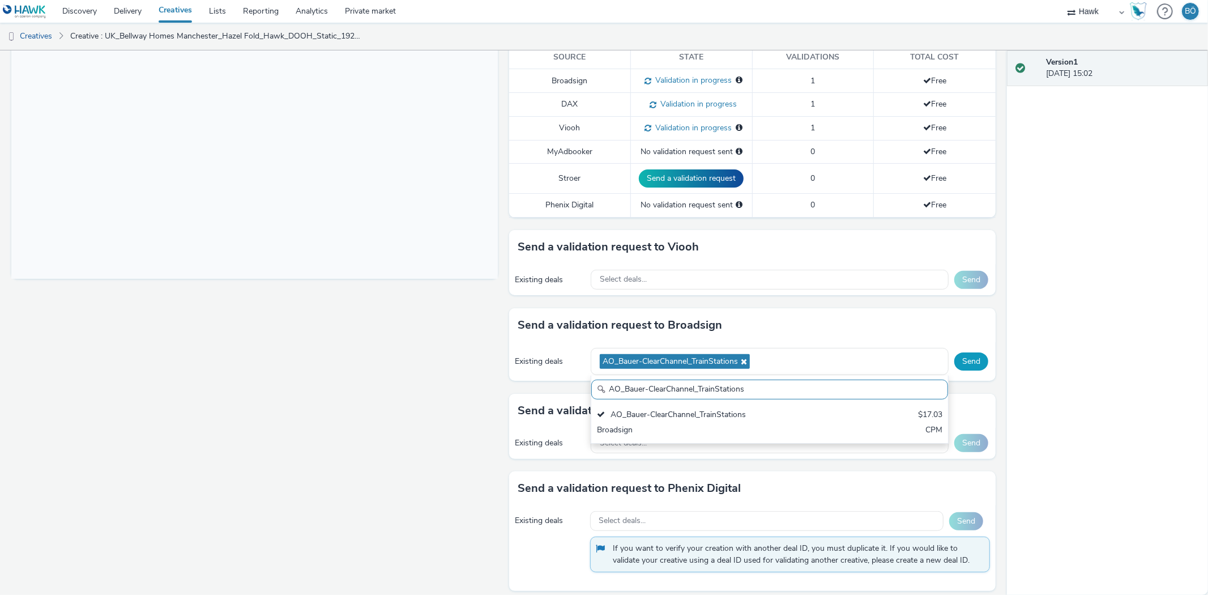
click at [954, 360] on button "Send" at bounding box center [971, 361] width 34 height 18
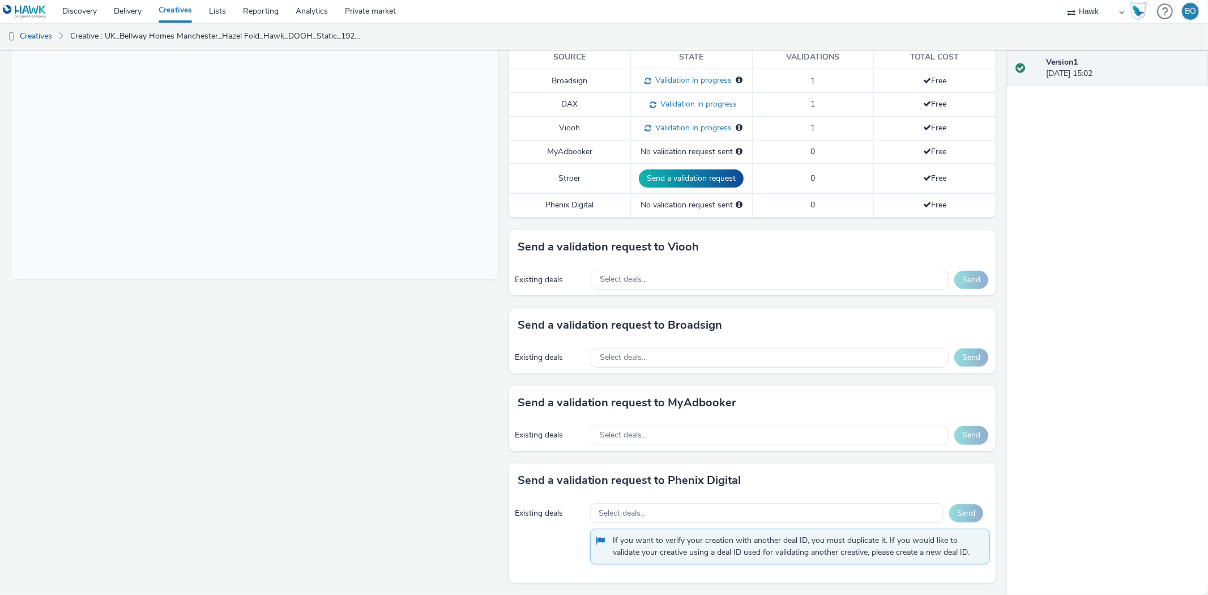
click at [658, 342] on div "Existing deals Select deals... Send" at bounding box center [752, 357] width 487 height 31
click at [645, 364] on div "Select deals..." at bounding box center [770, 358] width 358 height 20
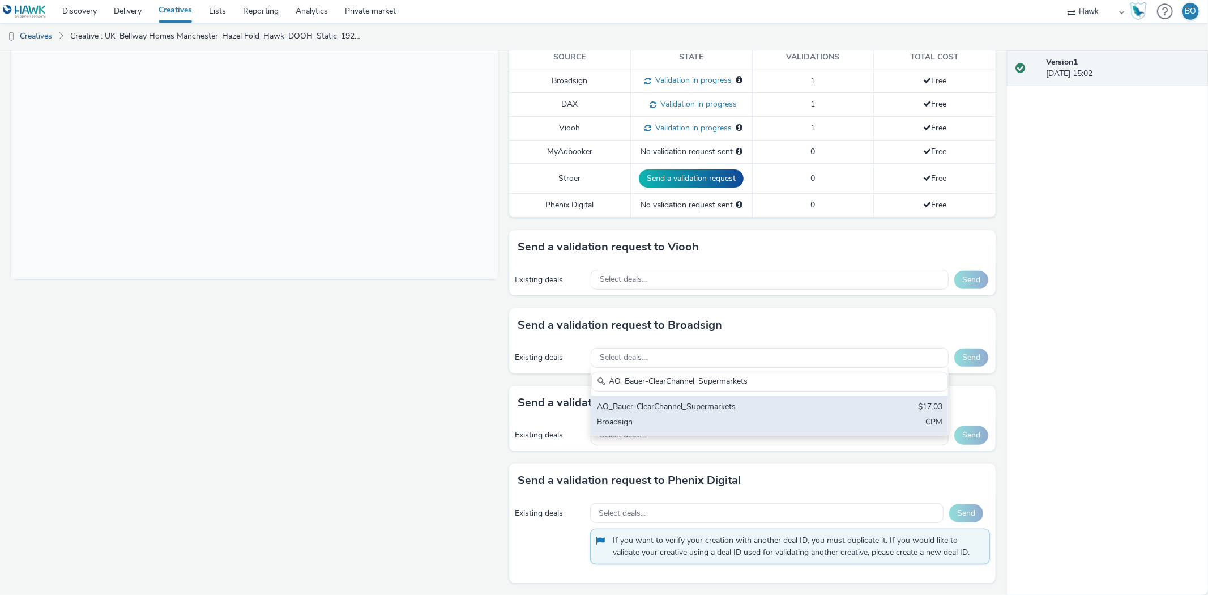
type input "AO_Bauer-ClearChannel_Supermarkets"
click at [706, 417] on div "Broadsign" at bounding box center [711, 422] width 228 height 13
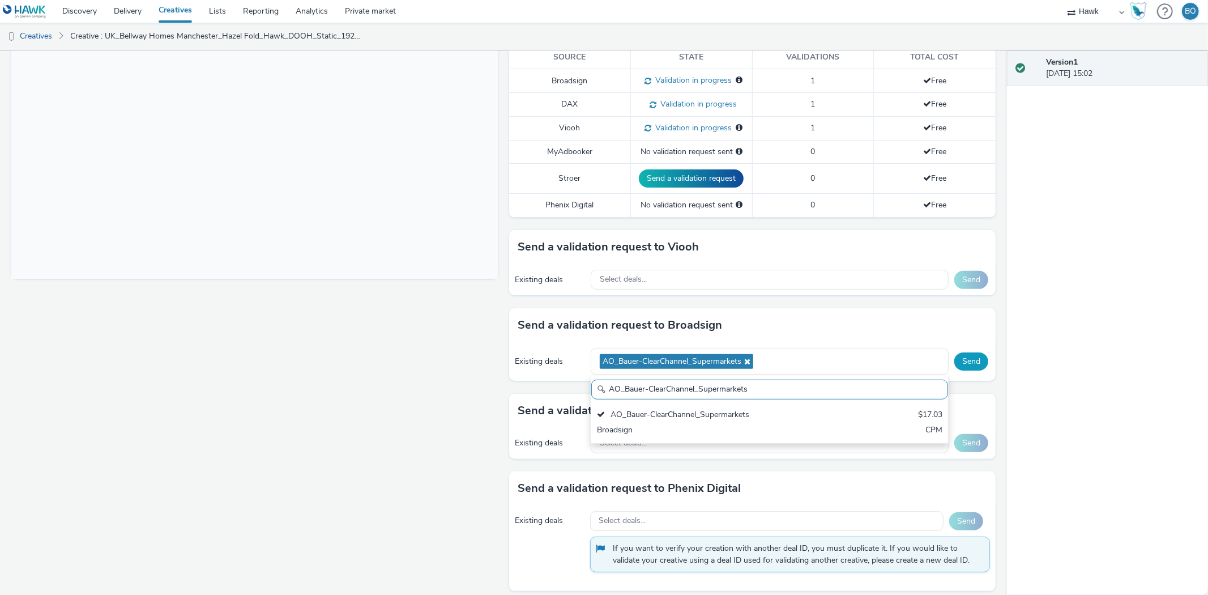
click at [964, 361] on button "Send" at bounding box center [971, 361] width 34 height 18
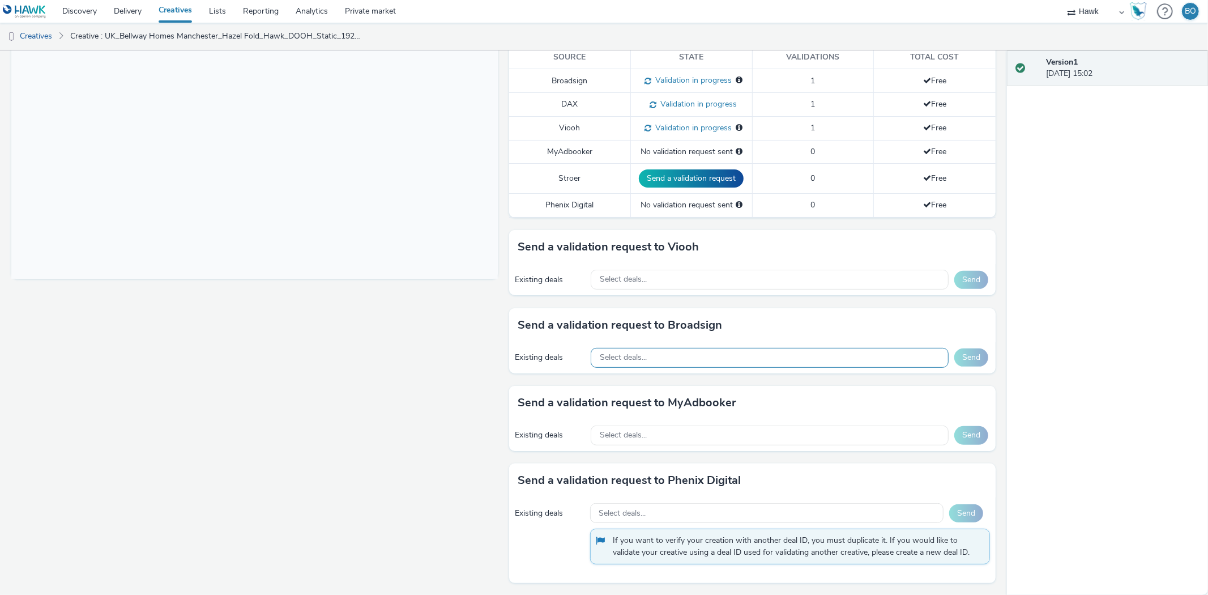
click at [692, 363] on div "Select deals..." at bounding box center [770, 358] width 358 height 20
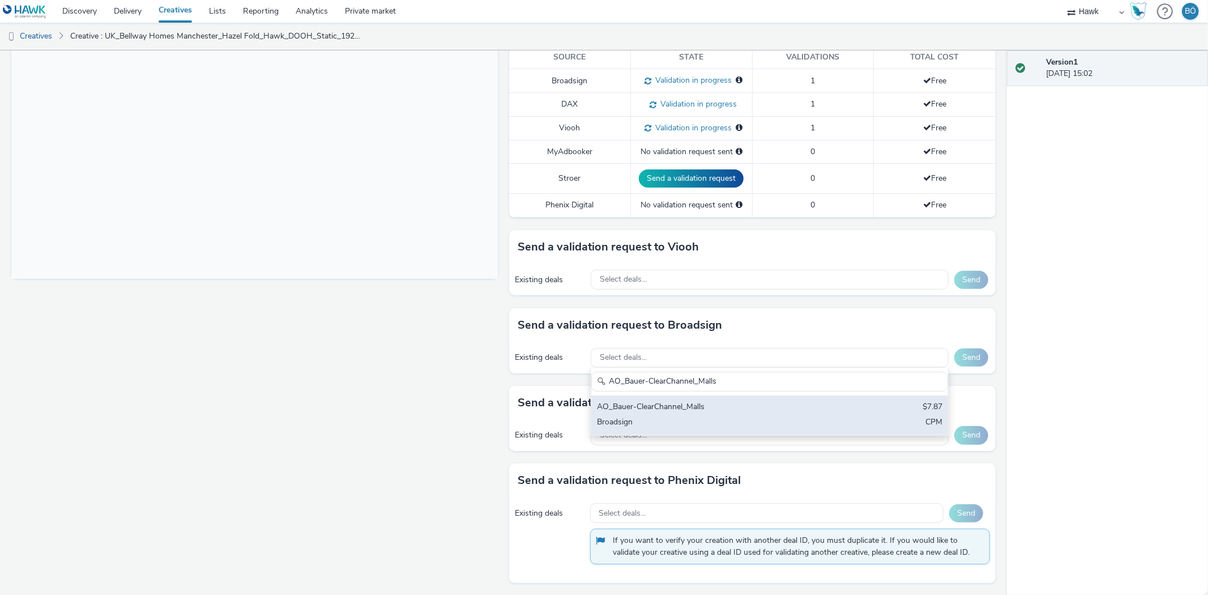
type input "AO_Bauer-ClearChannel_Malls"
click at [713, 406] on div "AO_Bauer-ClearChannel_Malls" at bounding box center [711, 407] width 228 height 13
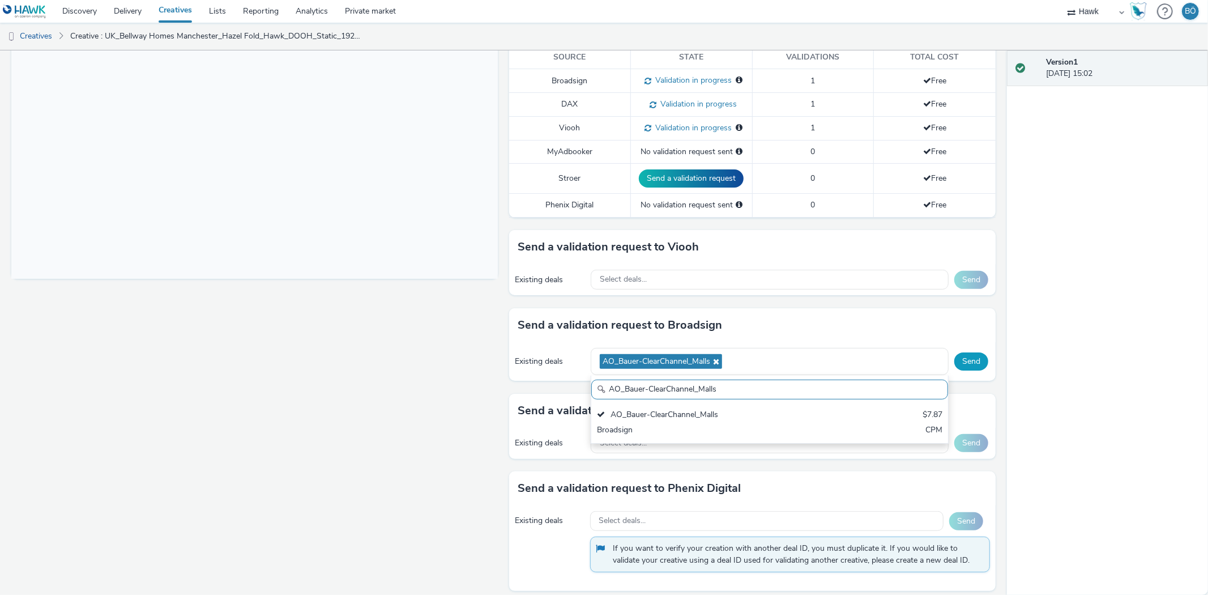
click at [969, 361] on button "Send" at bounding box center [971, 361] width 34 height 18
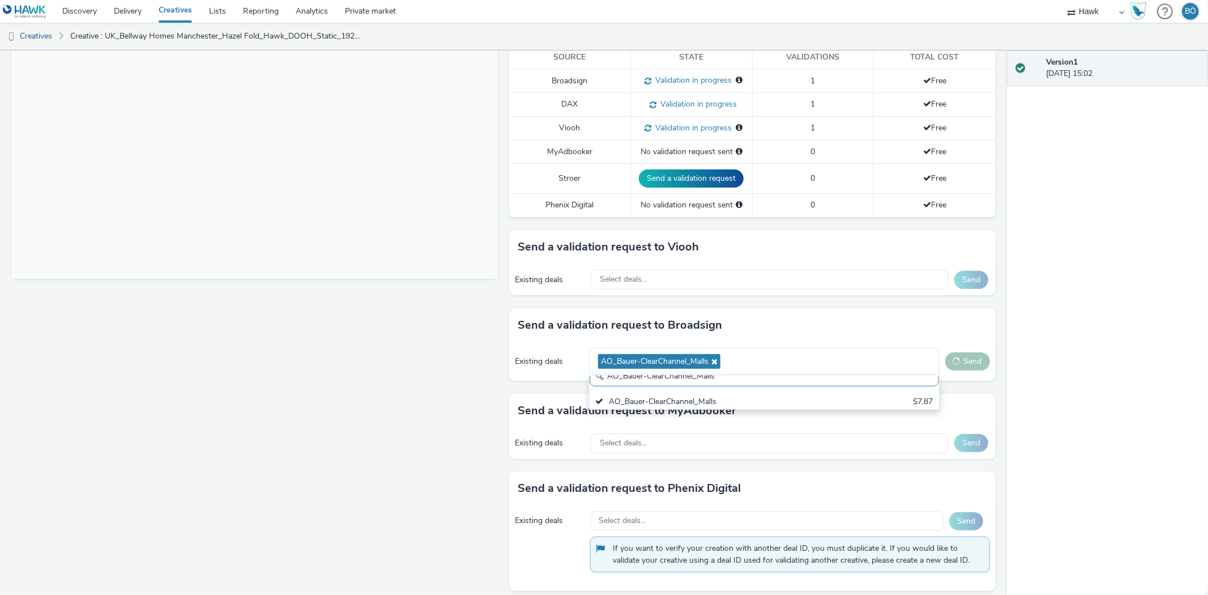
scroll to position [0, 0]
